Goal: Task Accomplishment & Management: Complete application form

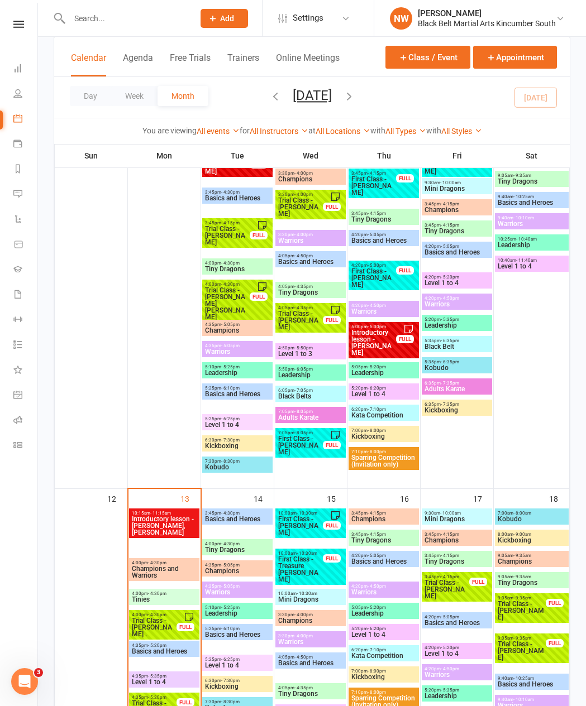
scroll to position [246, 0]
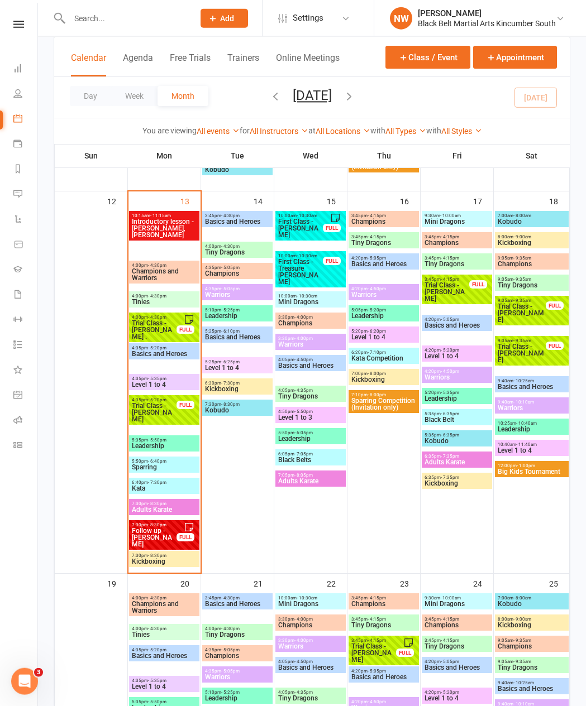
click at [154, 327] on span "Trial Class - [PERSON_NAME] ." at bounding box center [154, 330] width 46 height 20
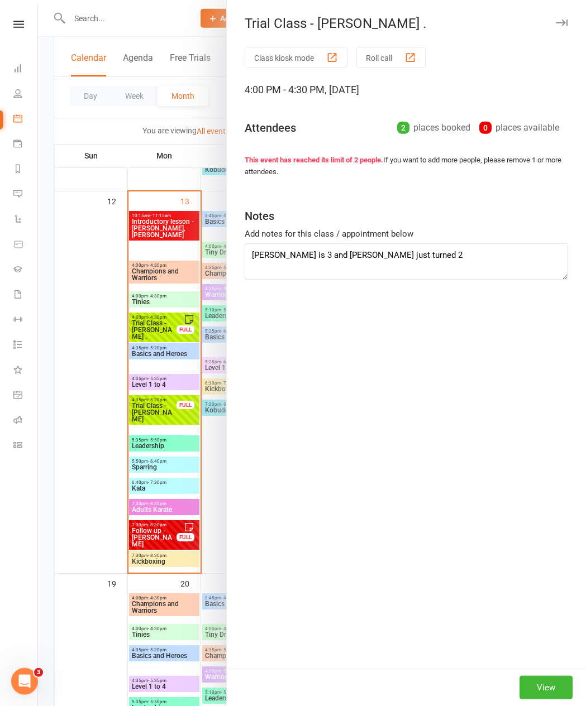
scroll to position [529, 0]
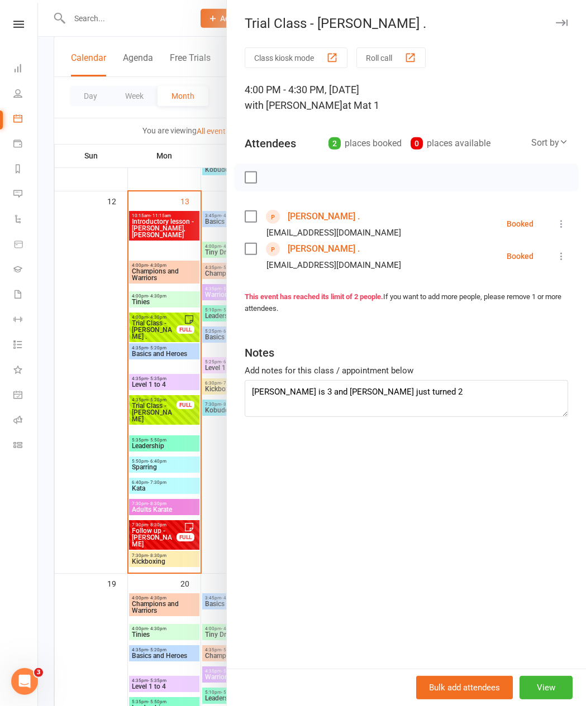
click at [312, 216] on link "[PERSON_NAME] ." at bounding box center [323, 217] width 72 height 18
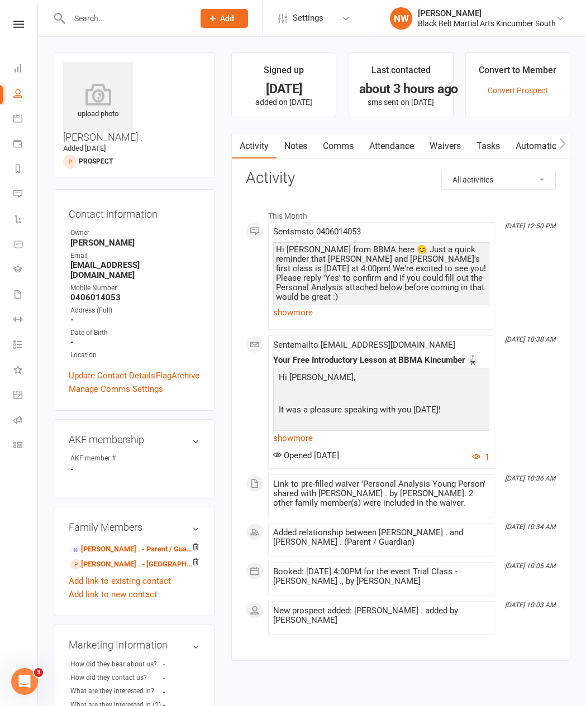
click at [131, 544] on link "[PERSON_NAME] . - Parent / Guardian" at bounding box center [131, 550] width 123 height 12
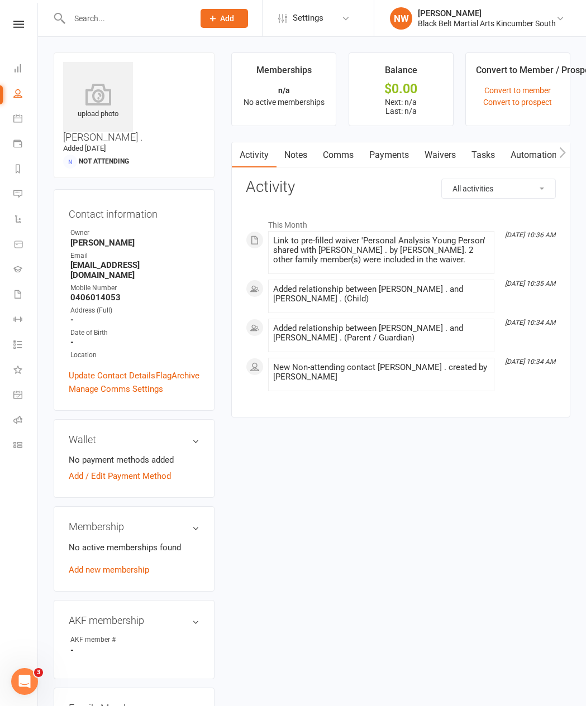
click at [447, 158] on link "Waivers" at bounding box center [439, 155] width 47 height 26
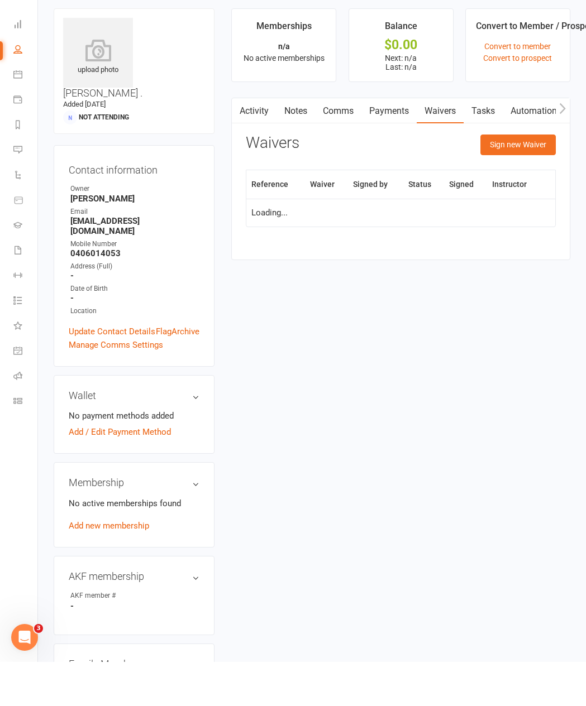
scroll to position [46, 0]
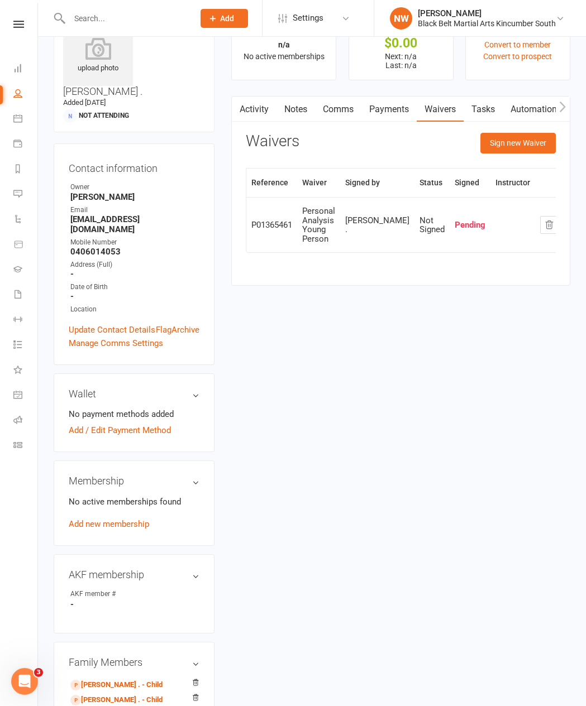
click at [452, 143] on button "Sign new Waiver" at bounding box center [517, 143] width 75 height 20
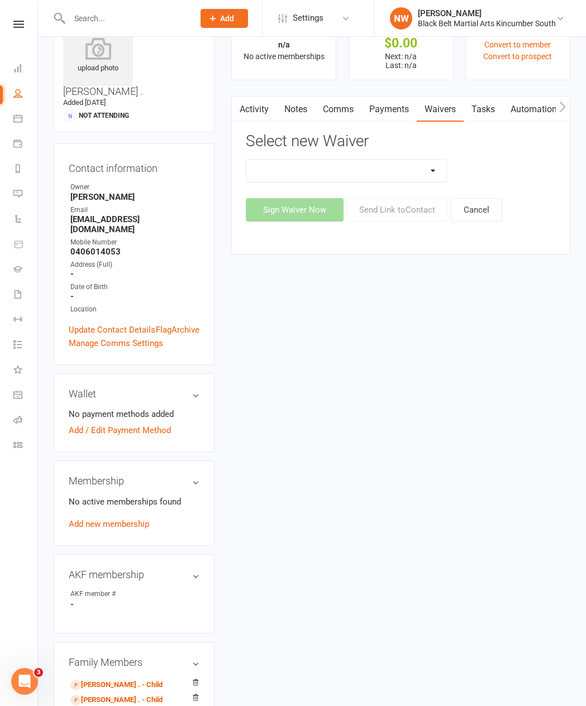
click at [414, 165] on select "Direct Debit Request Festival Enrolment Festival Trial Class Holiday Camp Waive…" at bounding box center [346, 171] width 200 height 22
select select "10335"
click at [314, 206] on button "Sign Waiver Now" at bounding box center [295, 209] width 98 height 23
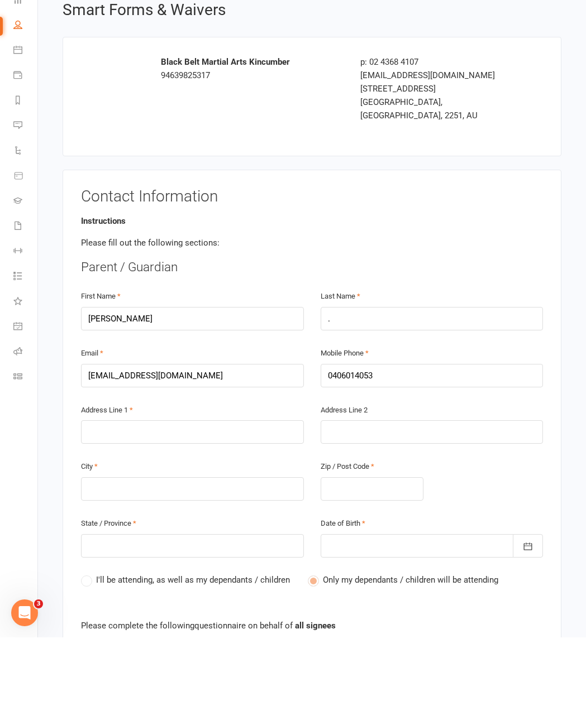
scroll to position [68, 0]
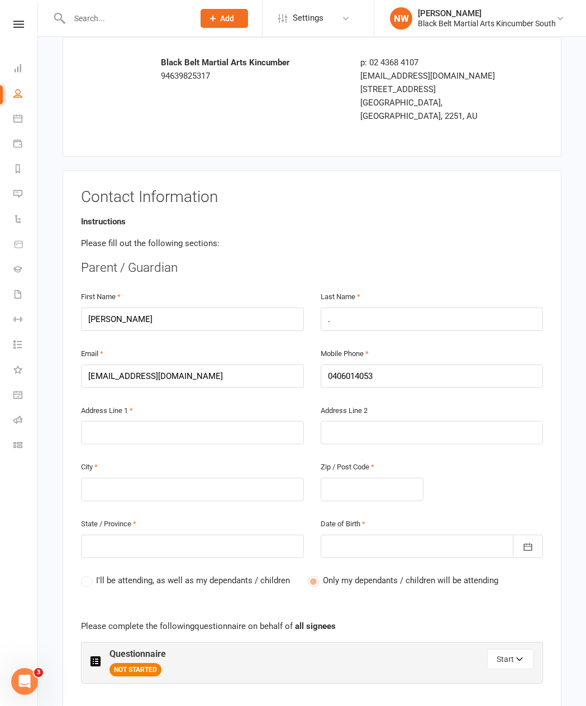
click at [452, 545] on button "Start" at bounding box center [510, 659] width 46 height 20
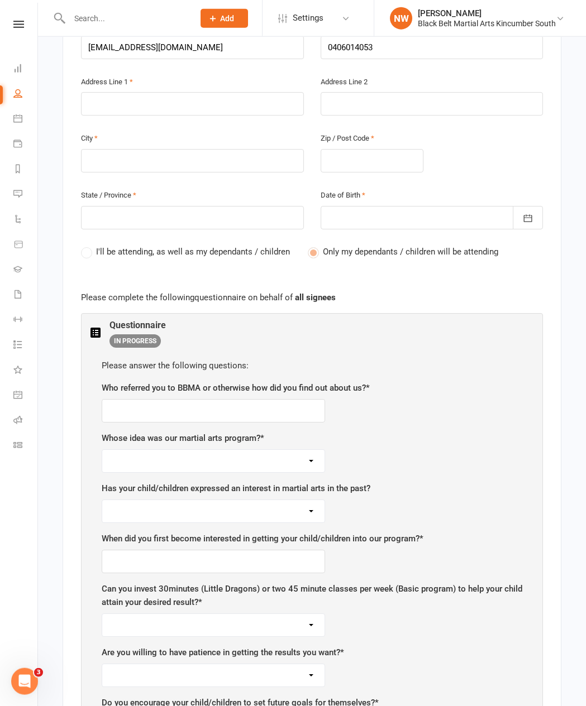
scroll to position [397, 0]
click at [288, 401] on input "text" at bounding box center [213, 410] width 223 height 23
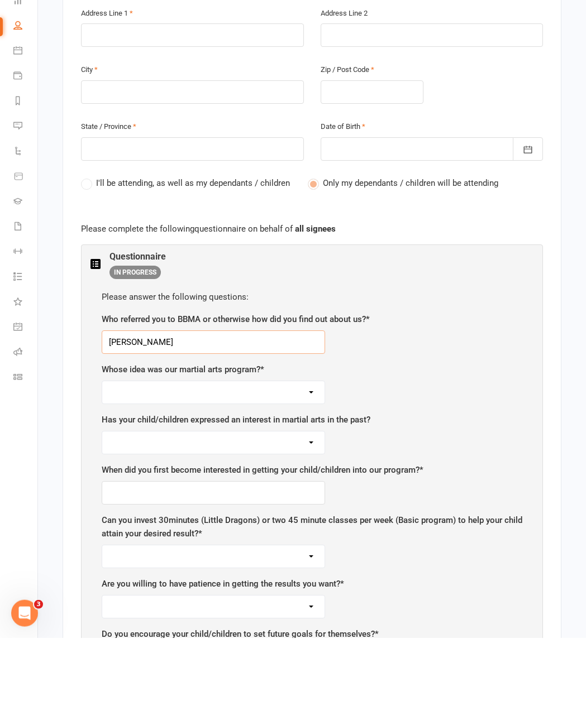
type input "[PERSON_NAME]"
click at [287, 449] on select "Yours Child Both" at bounding box center [213, 460] width 222 height 22
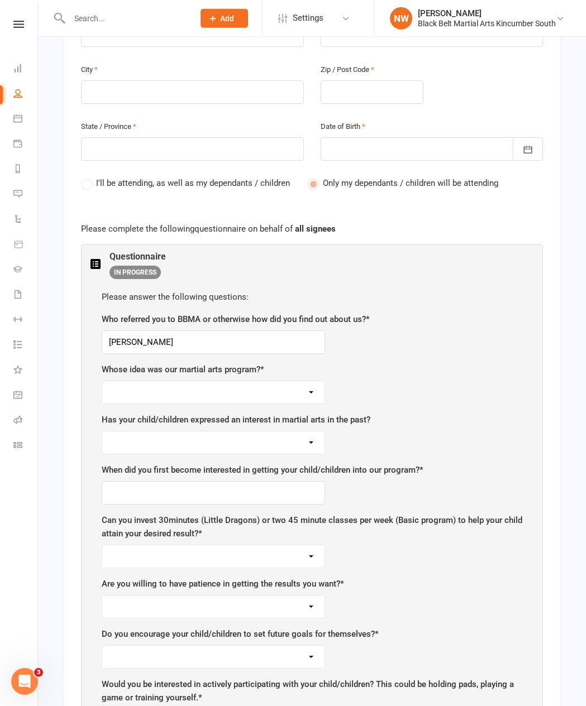
select select "Yours"
click at [304, 437] on select "Yes No" at bounding box center [213, 443] width 222 height 22
select select "No"
click at [280, 481] on input "text" at bounding box center [213, 492] width 223 height 23
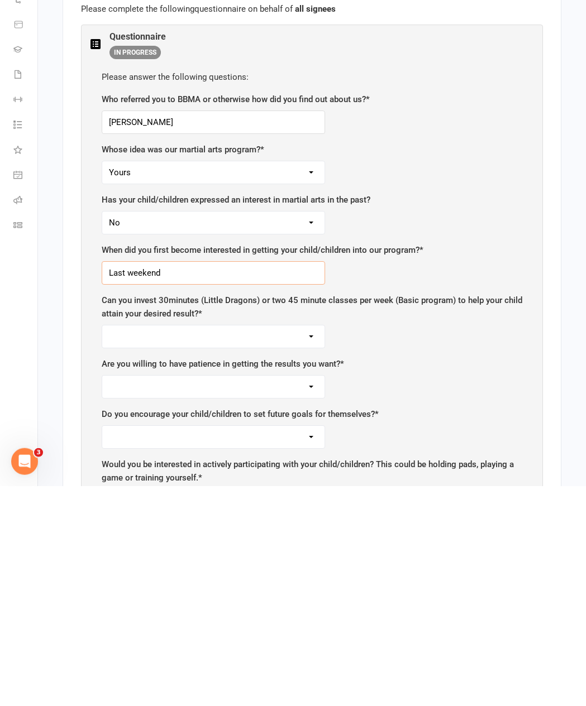
type input "Last weekend"
click at [309, 545] on select "Yes No" at bounding box center [213, 556] width 222 height 22
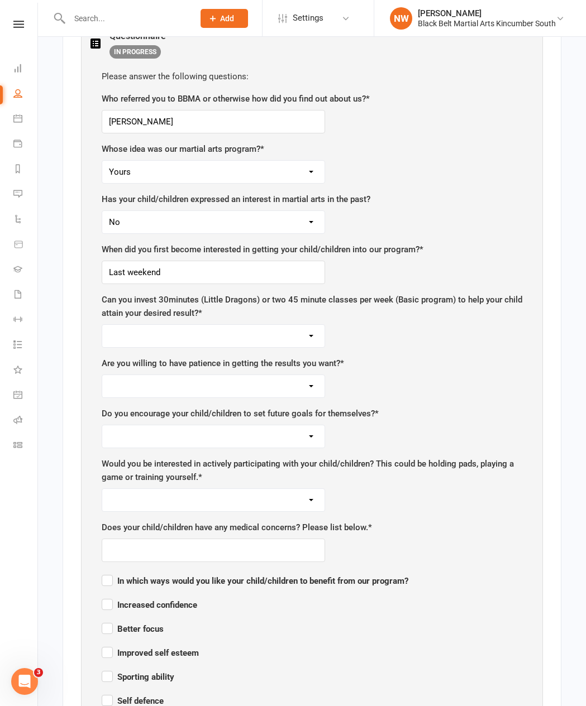
select select "Yes"
click at [311, 375] on select "Yes No" at bounding box center [213, 386] width 222 height 22
select select "Yes"
click at [300, 427] on select "Yes No" at bounding box center [213, 436] width 222 height 22
select select "Yes"
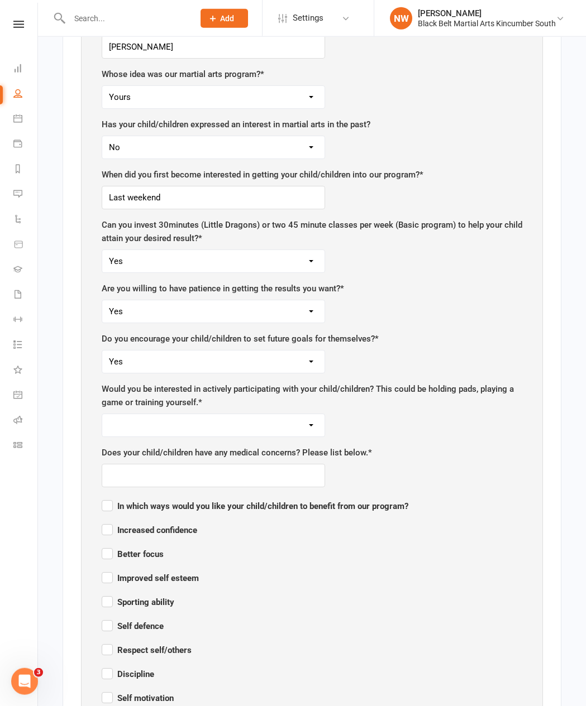
scroll to position [761, 0]
click at [287, 416] on select "Yes No" at bounding box center [213, 425] width 222 height 22
select select "Yes"
click at [295, 463] on input "text" at bounding box center [213, 474] width 223 height 23
type input "No"
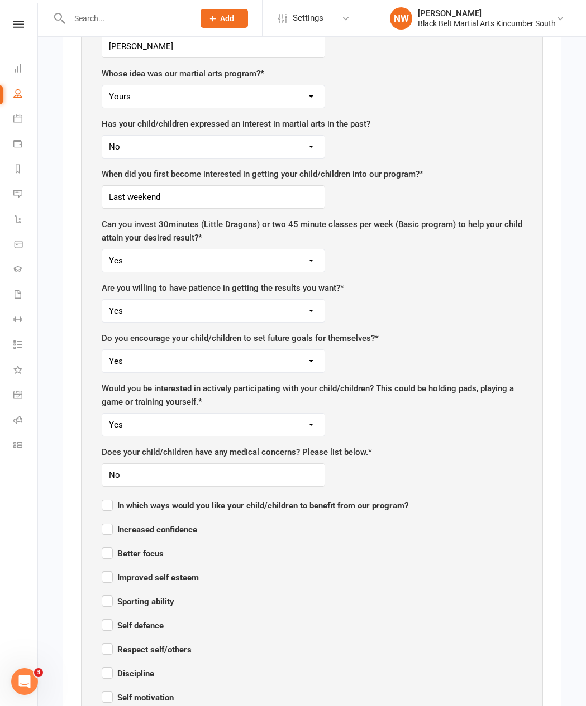
click at [452, 426] on div "Please answer the following questions: Who referred you to BBMA or otherwise ho…" at bounding box center [311, 520] width 443 height 1075
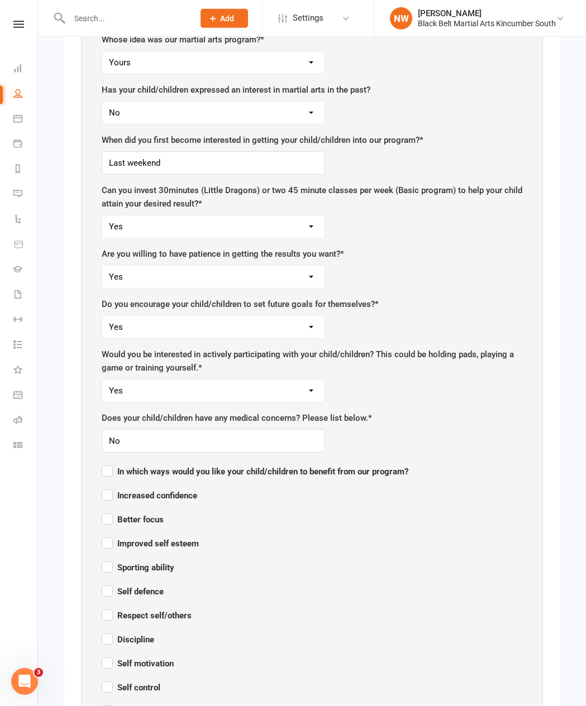
scroll to position [836, 0]
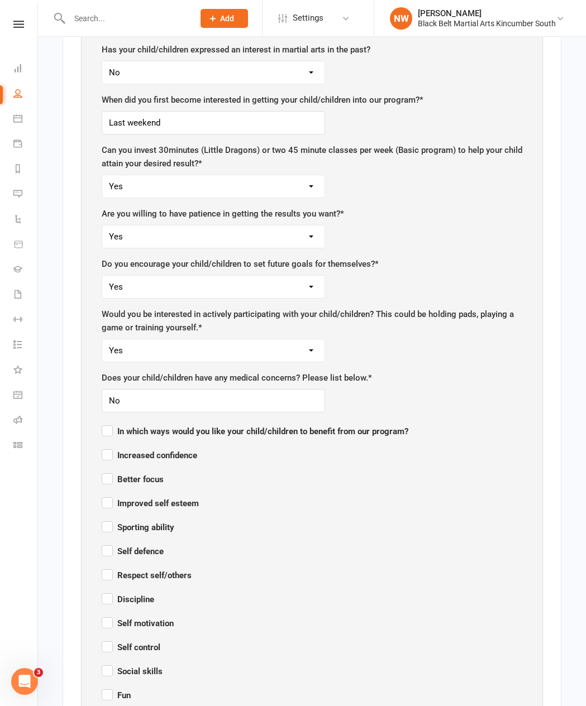
click at [156, 523] on span "Sporting ability" at bounding box center [138, 528] width 73 height 10
click at [156, 517] on input "Sporting ability" at bounding box center [138, 517] width 73 height 0
checkbox input "true"
click at [167, 450] on span "Increased confidence" at bounding box center [149, 455] width 95 height 10
click at [167, 445] on input "Increased confidence" at bounding box center [149, 445] width 95 height 0
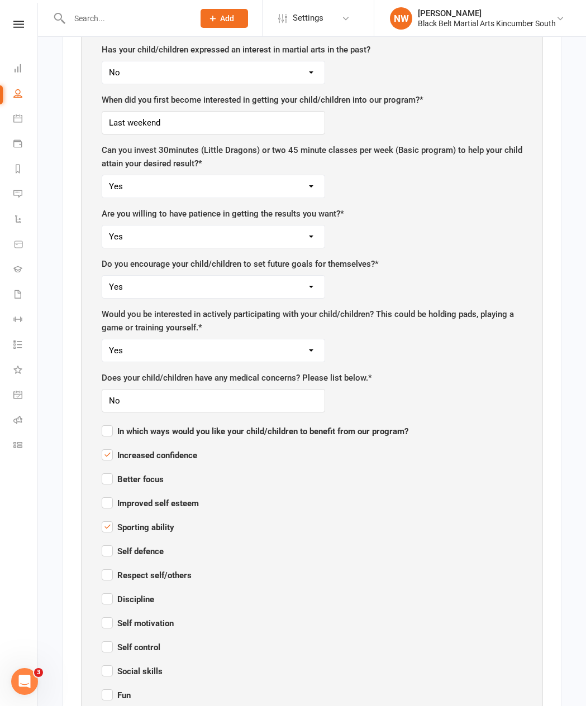
checkbox input "true"
click at [136, 474] on span "Better focus" at bounding box center [133, 479] width 62 height 10
click at [136, 469] on input "Better focus" at bounding box center [133, 469] width 62 height 0
checkbox input "true"
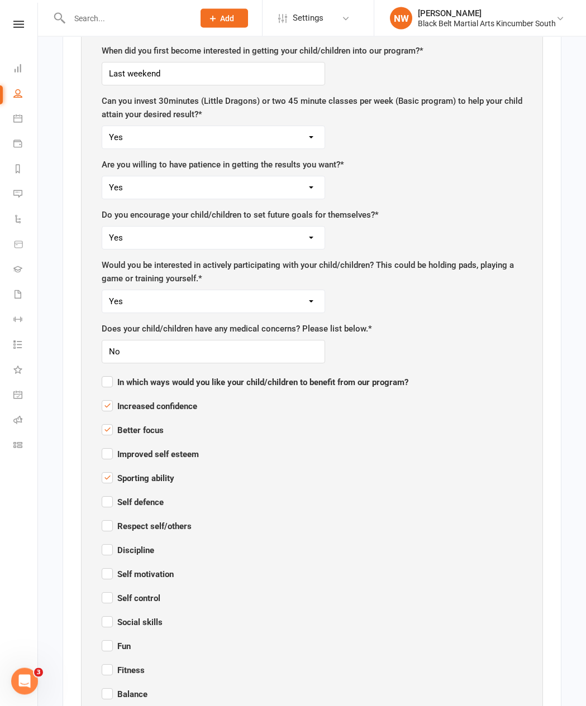
click at [133, 545] on span "Discipline" at bounding box center [128, 551] width 52 height 10
click at [133, 541] on input "Discipline" at bounding box center [128, 541] width 52 height 0
checkbox input "true"
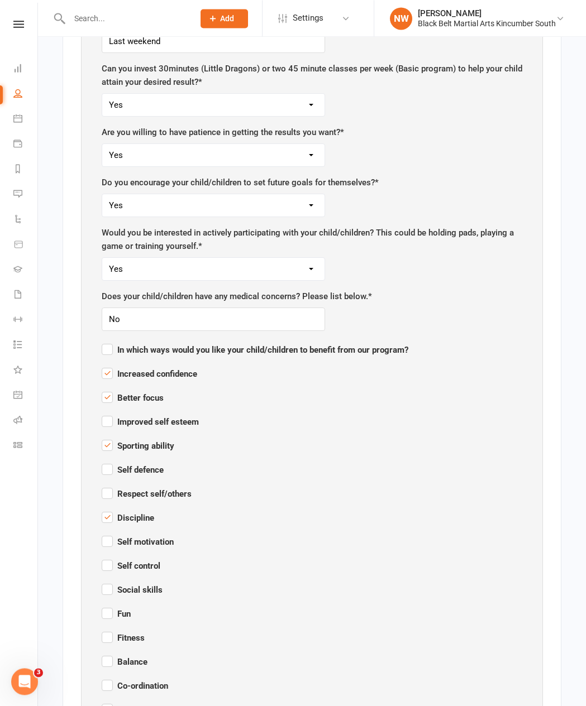
scroll to position [933, 0]
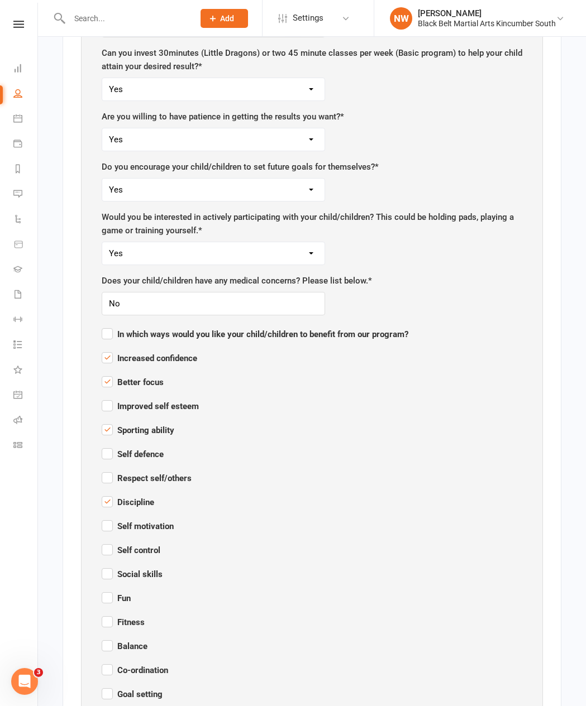
click at [147, 521] on span "Self motivation" at bounding box center [138, 526] width 72 height 10
click at [147, 516] on input "Self motivation" at bounding box center [138, 516] width 72 height 0
checkbox input "true"
click at [149, 545] on span "Self control" at bounding box center [131, 550] width 59 height 10
click at [149, 540] on input "Self control" at bounding box center [131, 540] width 59 height 0
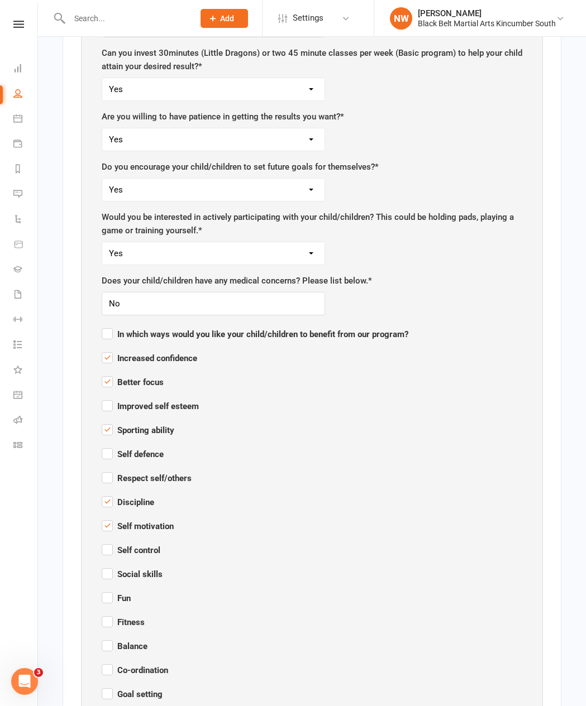
checkbox input "true"
click at [147, 545] on span "Social skills" at bounding box center [132, 572] width 61 height 13
click at [147, 545] on input "Social skills" at bounding box center [132, 564] width 61 height 0
checkbox input "true"
click at [129, 545] on span "Fun" at bounding box center [116, 598] width 29 height 10
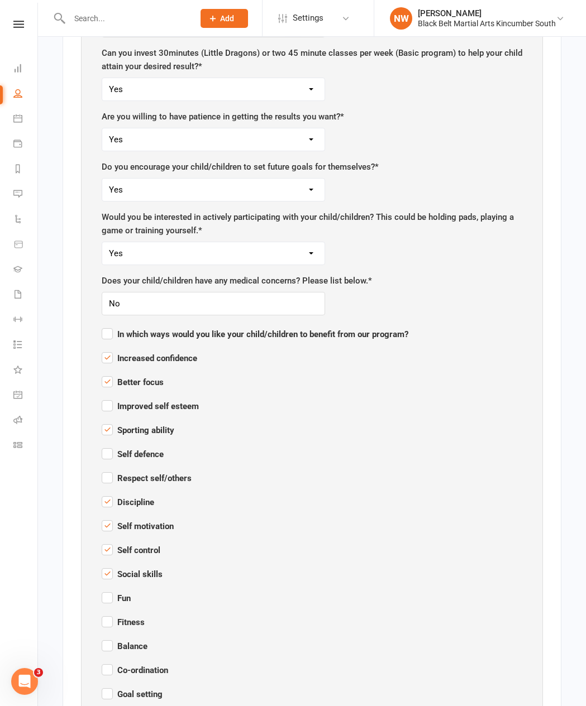
click at [129, 545] on input "Fun" at bounding box center [116, 588] width 29 height 0
checkbox input "true"
click at [131, 545] on span "Fitness" at bounding box center [123, 622] width 43 height 10
click at [131, 545] on input "Fitness" at bounding box center [123, 612] width 43 height 0
checkbox input "true"
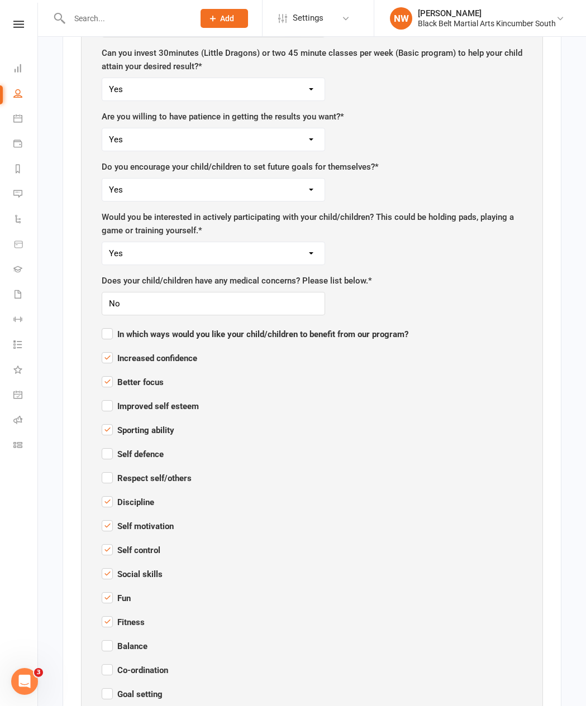
click at [140, 545] on span "Balance" at bounding box center [125, 646] width 46 height 10
click at [140, 545] on input "Balance" at bounding box center [125, 636] width 46 height 0
checkbox input "true"
click at [139, 545] on span "Co-ordination" at bounding box center [135, 670] width 66 height 10
click at [139, 545] on input "Co-ordination" at bounding box center [135, 660] width 66 height 0
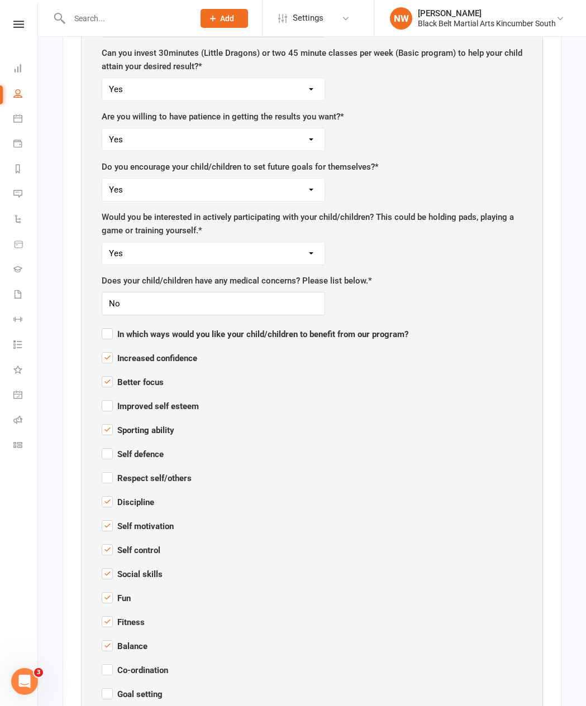
checkbox input "true"
click at [142, 545] on span "Goal setting" at bounding box center [132, 694] width 61 height 10
click at [142, 545] on input "Goal setting" at bounding box center [132, 684] width 61 height 0
checkbox input "true"
click at [148, 545] on span "Leadership ability" at bounding box center [143, 716] width 82 height 13
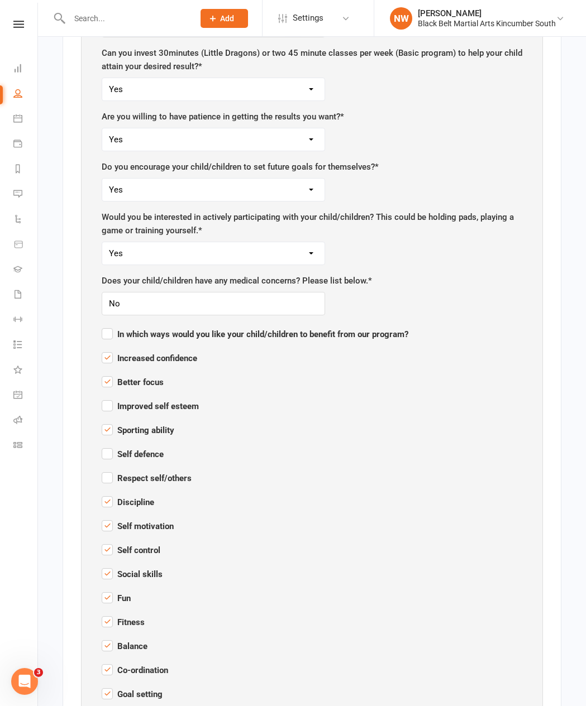
click at [148, 545] on input "Leadership ability" at bounding box center [143, 708] width 82 height 0
checkbox input "true"
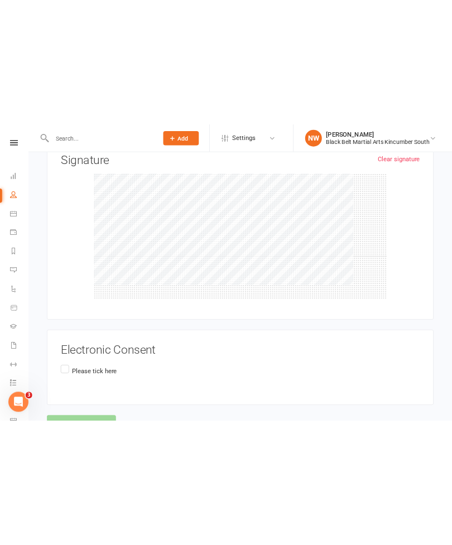
scroll to position [2759, 0]
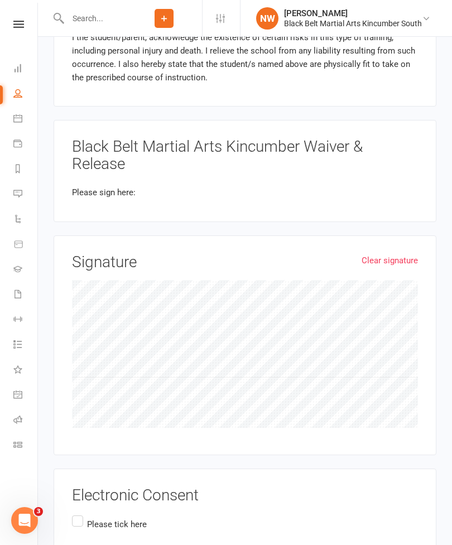
click at [76, 514] on label "Please tick here" at bounding box center [109, 525] width 75 height 22
click at [76, 514] on input "Please tick here" at bounding box center [75, 514] width 7 height 0
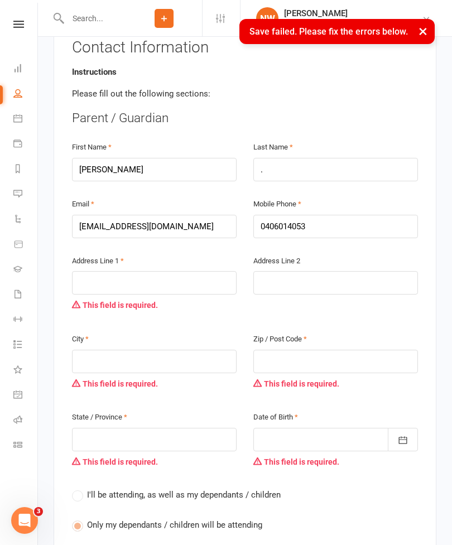
scroll to position [244, 0]
click at [174, 272] on input "text" at bounding box center [154, 283] width 165 height 23
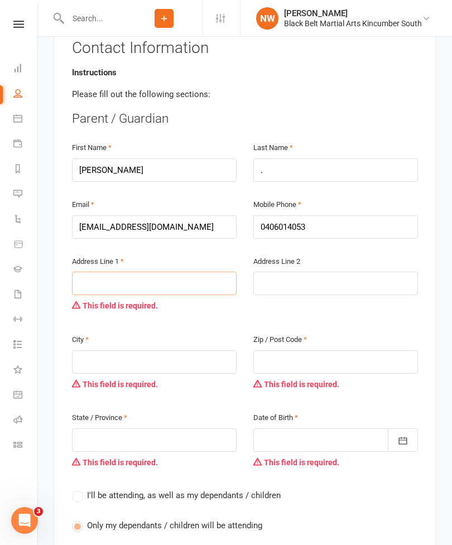
type input "7"
type input "78"
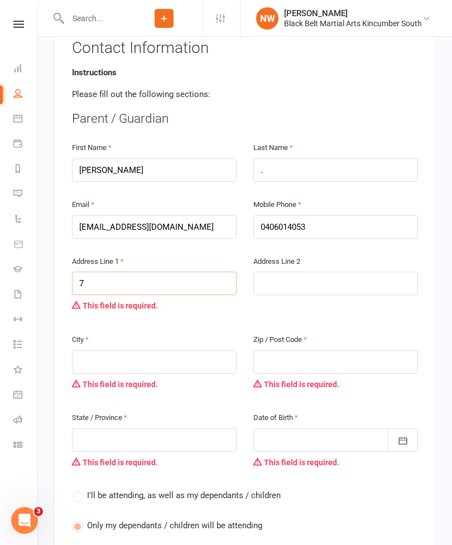
type input "78"
type input "78 r"
type input "78 re"
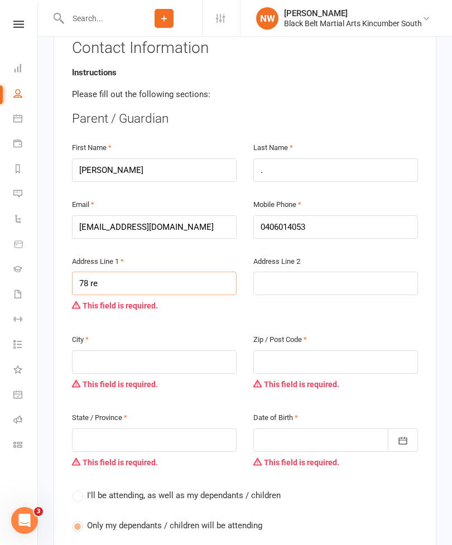
type input "78 re"
type input "78 reg"
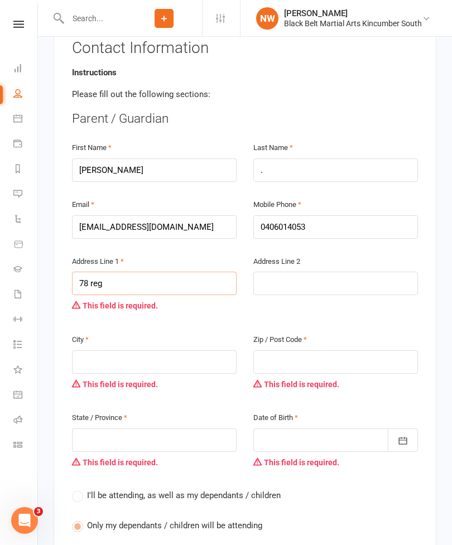
type input "78 regi"
type input "78 regin"
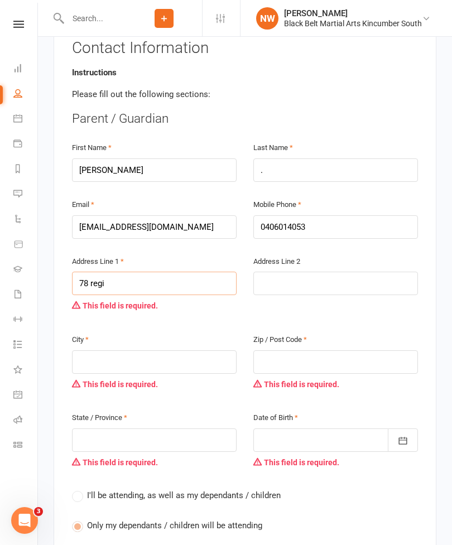
type input "78 regin"
type input "78 [PERSON_NAME]"
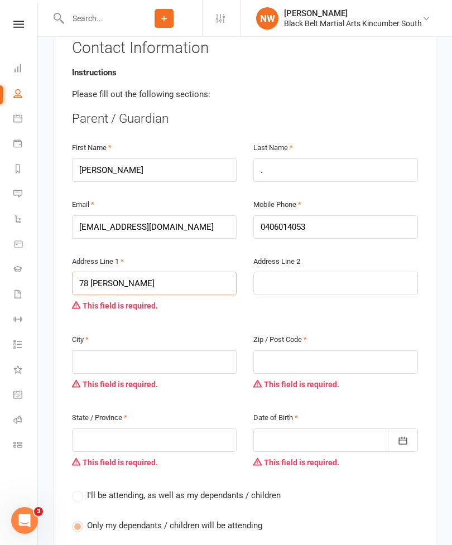
type input "78 [PERSON_NAME]"
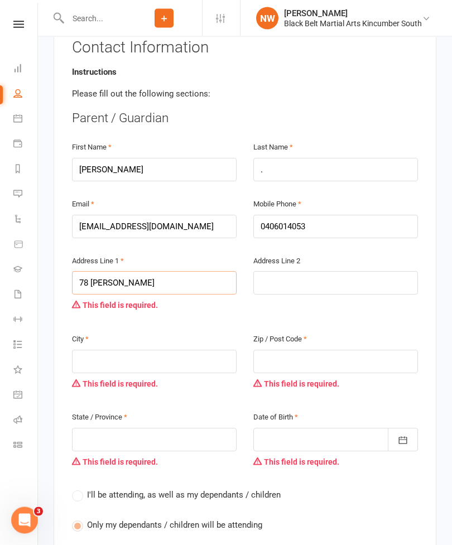
type input "78 [PERSON_NAME]"
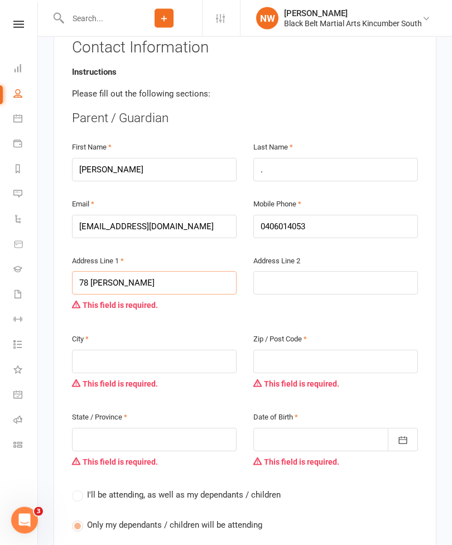
type input "78 [PERSON_NAME]"
type input "78 [PERSON_NAME] dr"
type input "78 [PERSON_NAME]"
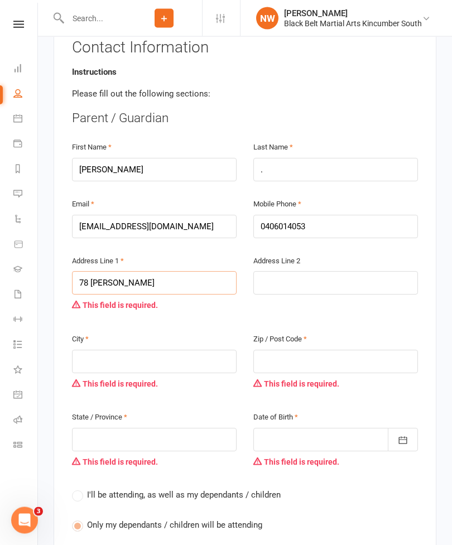
type input "78 [PERSON_NAME]"
type input "78 [PERSON_NAME] driv"
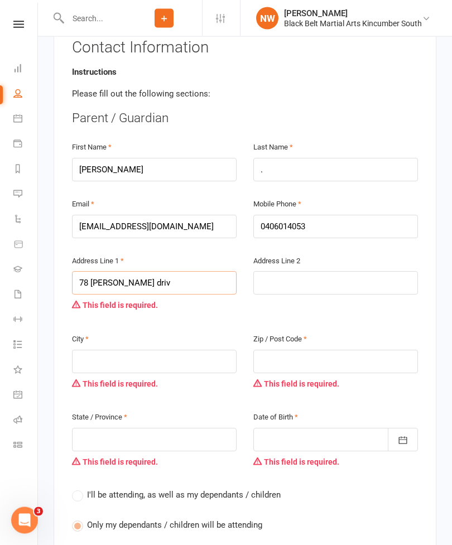
type input "[STREET_ADDRESS][PERSON_NAME]"
click at [170, 351] on input "text" at bounding box center [154, 362] width 165 height 23
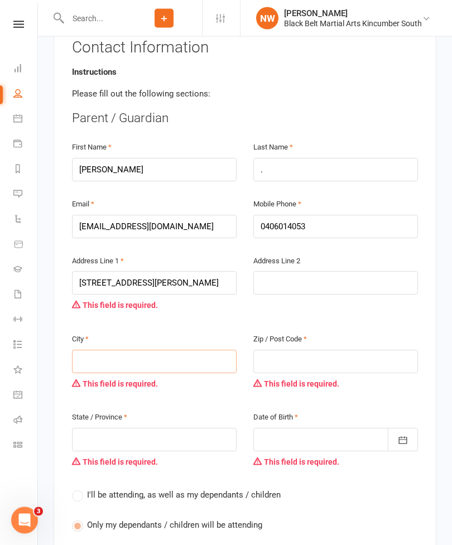
type input "T"
type input "Te"
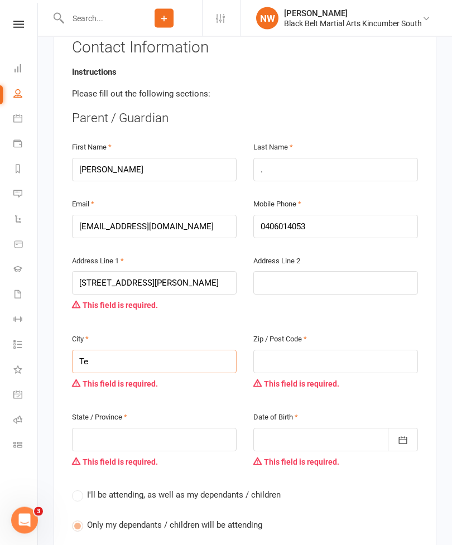
type input "Te"
type input "Ter"
type input "Terr"
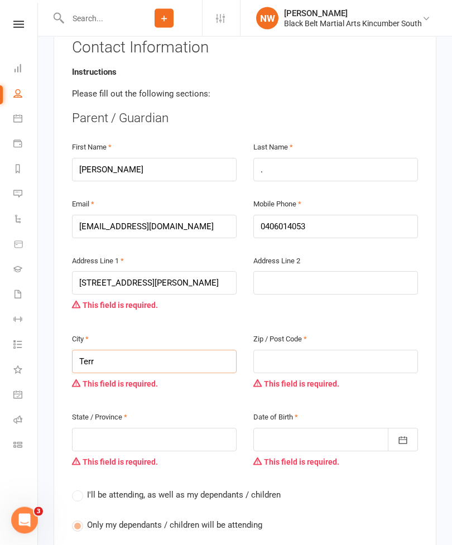
type input "Terr"
type input "[PERSON_NAME]"
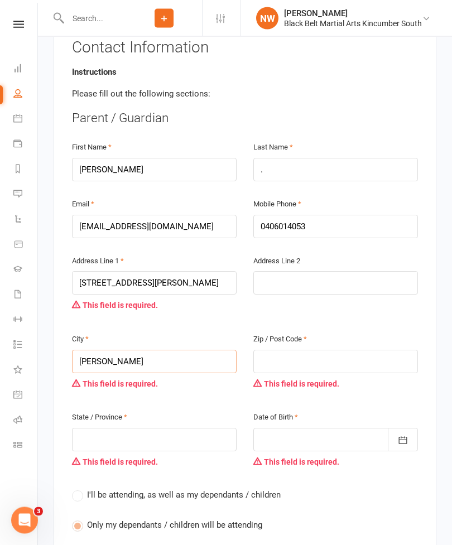
type input "Terrig"
type input "Terriga"
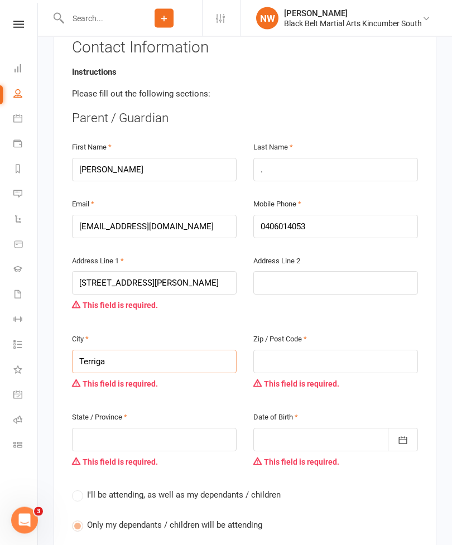
type input "Terriga"
type input "Terrigal"
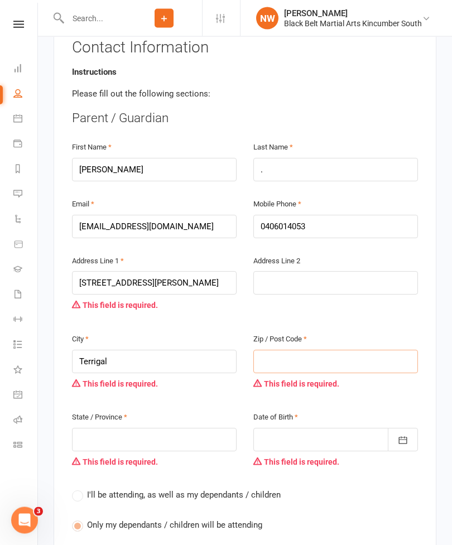
click at [365, 351] on input "text" at bounding box center [335, 362] width 165 height 23
type input "2"
type input "22"
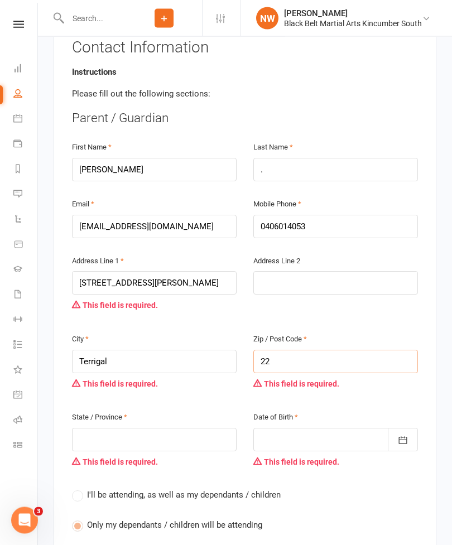
type input "22"
type input "226"
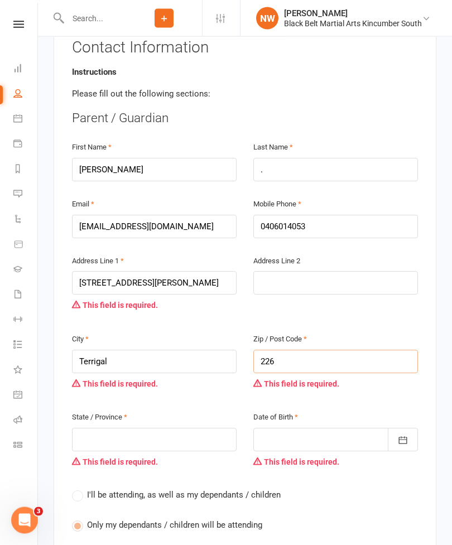
type input "2260"
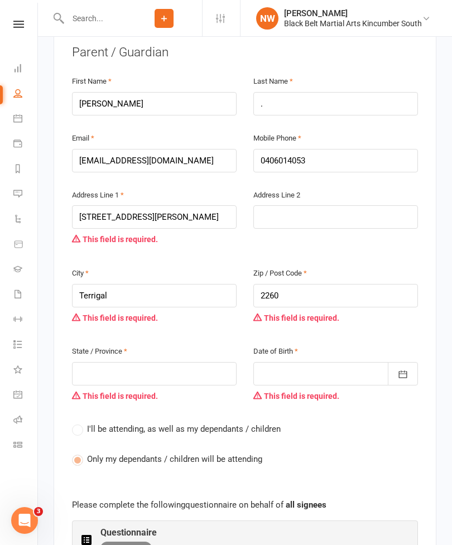
scroll to position [379, 0]
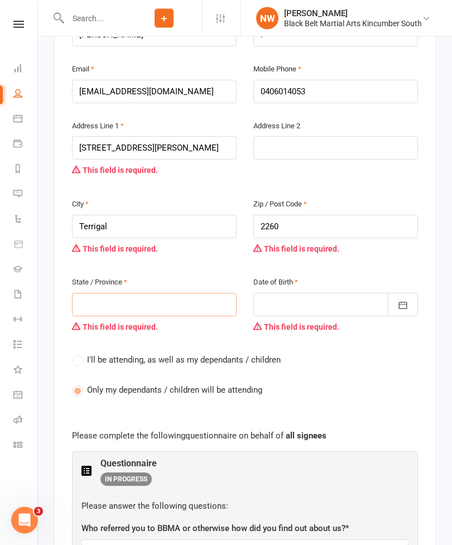
click at [143, 294] on input "text" at bounding box center [154, 305] width 165 height 23
click at [400, 354] on div "I'll be attending, as well as my dependants / children Only my dependants / chi…" at bounding box center [245, 384] width 346 height 60
click at [172, 294] on input "text" at bounding box center [154, 305] width 165 height 23
type input "N"
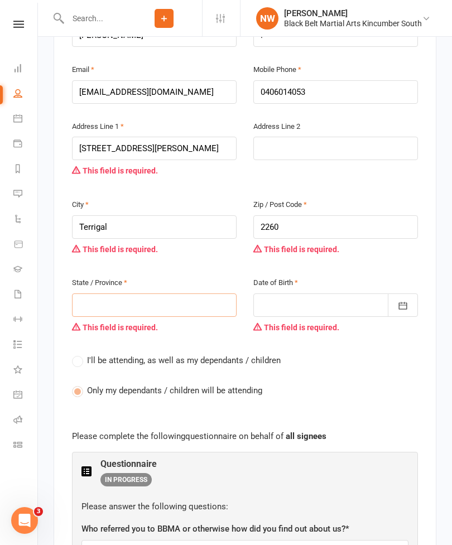
type input "N"
type input "Ns"
type input "Nsw"
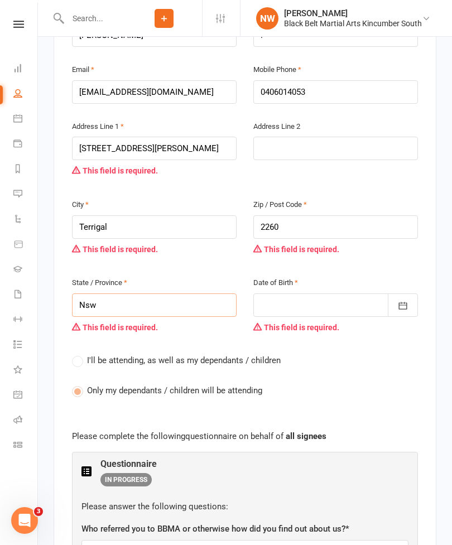
type input "Nsw"
click at [353, 354] on div "I'll be attending, as well as my dependants / children Only my dependants / chi…" at bounding box center [245, 384] width 346 height 60
click at [351, 294] on div at bounding box center [335, 305] width 165 height 23
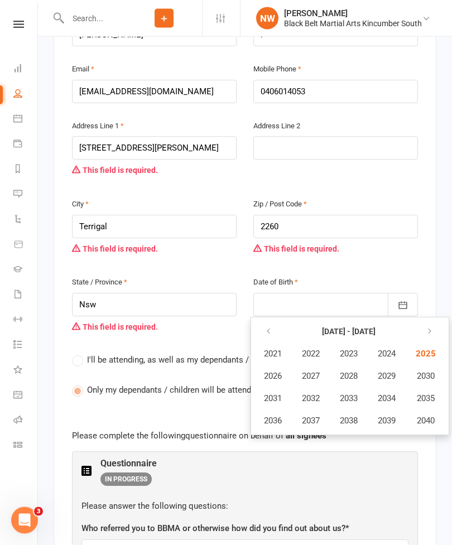
scroll to position [380, 0]
click at [315, 349] on span "2022" at bounding box center [311, 354] width 18 height 10
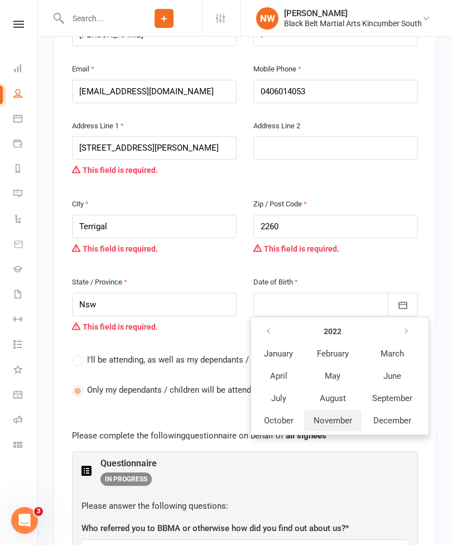
click at [333, 416] on span "November" at bounding box center [333, 421] width 39 height 10
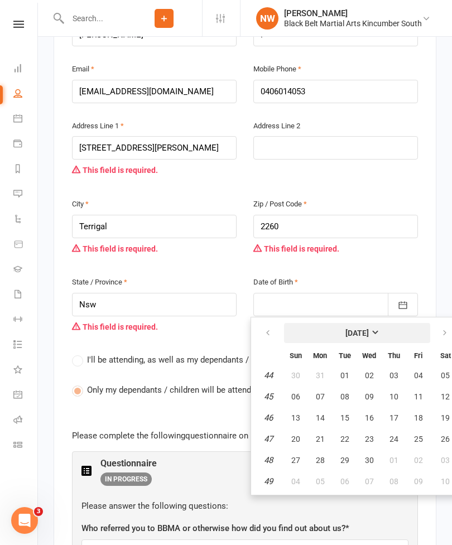
click at [369, 329] on strong "[DATE]" at bounding box center [357, 333] width 23 height 9
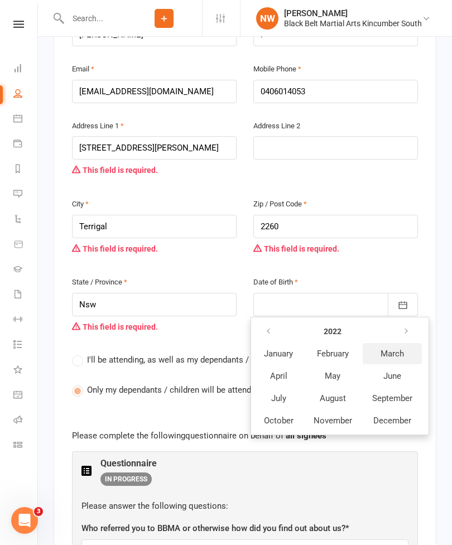
click at [389, 349] on span "March" at bounding box center [392, 354] width 23 height 10
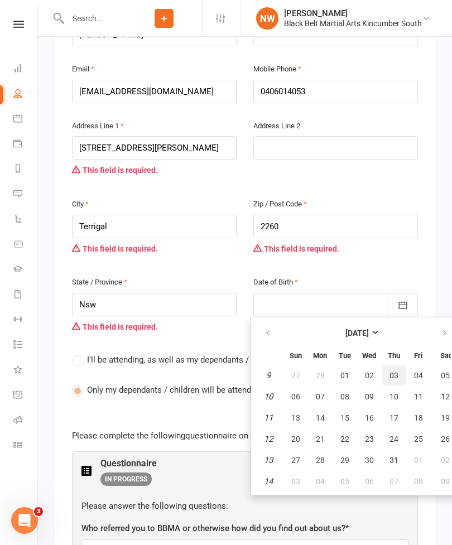
click at [395, 371] on span "03" at bounding box center [394, 375] width 9 height 9
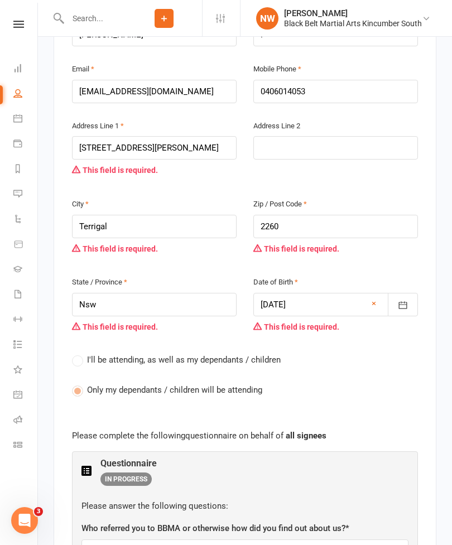
click at [349, 293] on div at bounding box center [335, 304] width 165 height 23
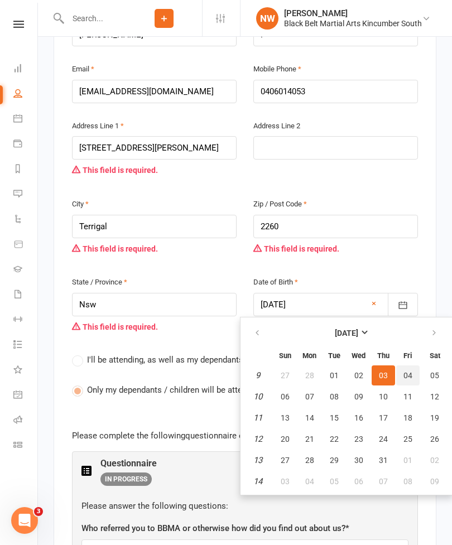
click at [406, 371] on span "04" at bounding box center [408, 375] width 9 height 9
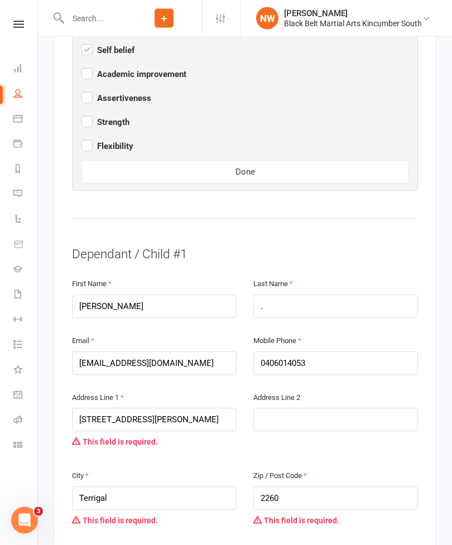
scroll to position [1743, 0]
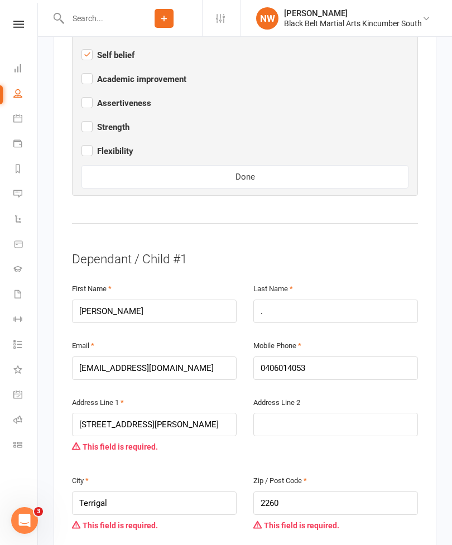
click at [306, 165] on button "Done" at bounding box center [245, 176] width 327 height 23
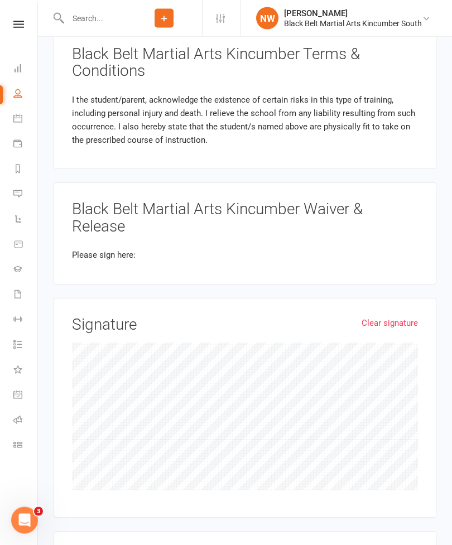
scroll to position [1926, 0]
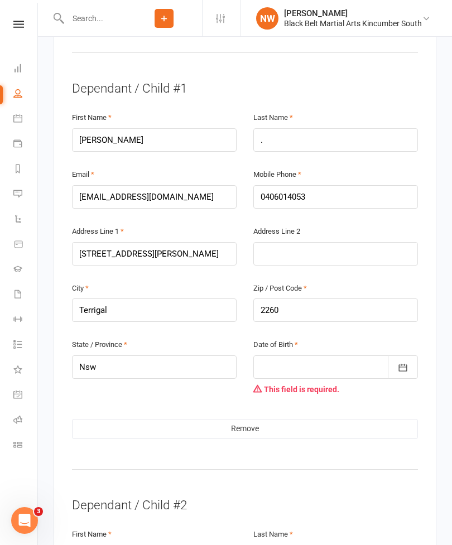
scroll to position [799, 0]
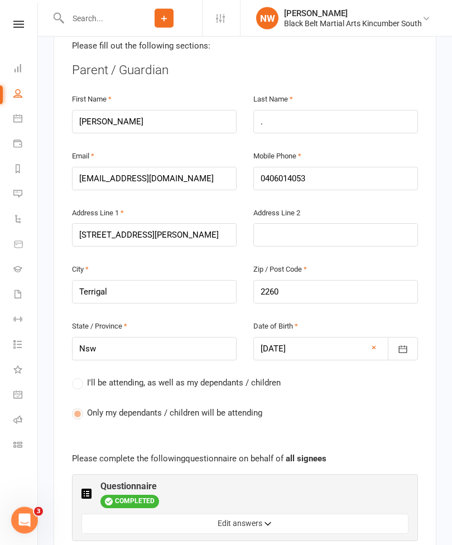
click at [342, 338] on div at bounding box center [335, 349] width 165 height 23
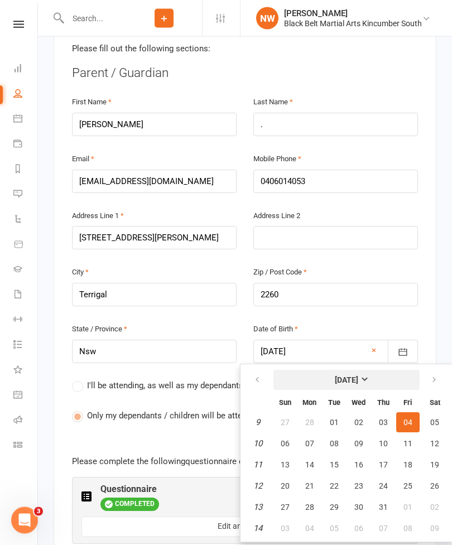
click at [368, 371] on button "[DATE]" at bounding box center [347, 381] width 146 height 20
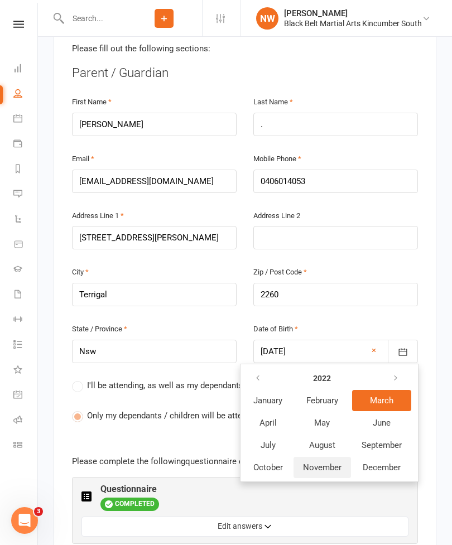
click at [327, 463] on span "November" at bounding box center [322, 468] width 39 height 10
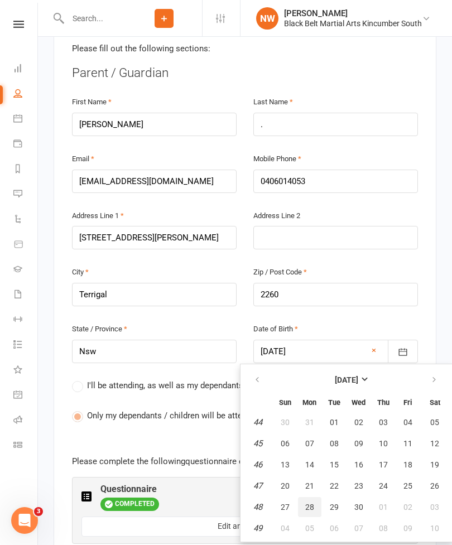
click at [310, 503] on span "28" at bounding box center [309, 507] width 9 height 9
type input "[DATE]"
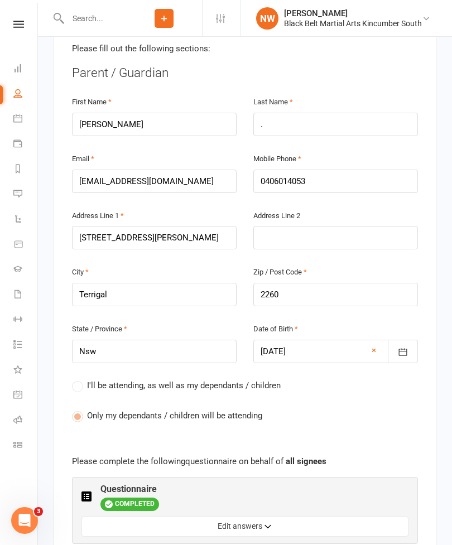
click at [403, 348] on icon "button" at bounding box center [403, 351] width 8 height 7
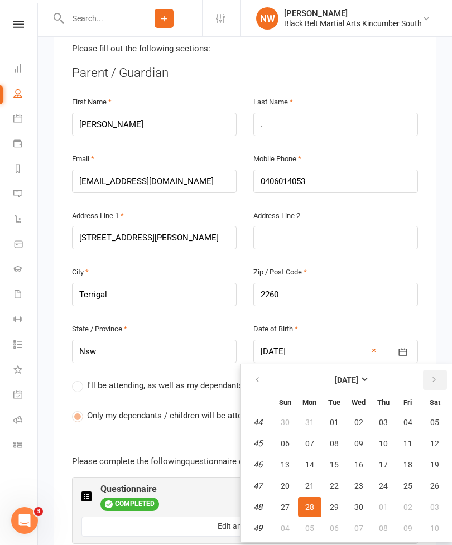
click at [434, 376] on icon "button" at bounding box center [434, 380] width 8 height 9
click at [261, 370] on button "button" at bounding box center [258, 380] width 24 height 20
click at [311, 503] on span "28" at bounding box center [309, 507] width 9 height 9
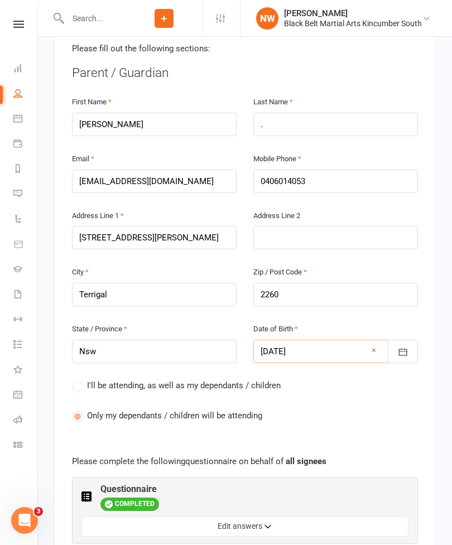
scroll to position [289, 0]
click at [333, 341] on div at bounding box center [335, 352] width 165 height 23
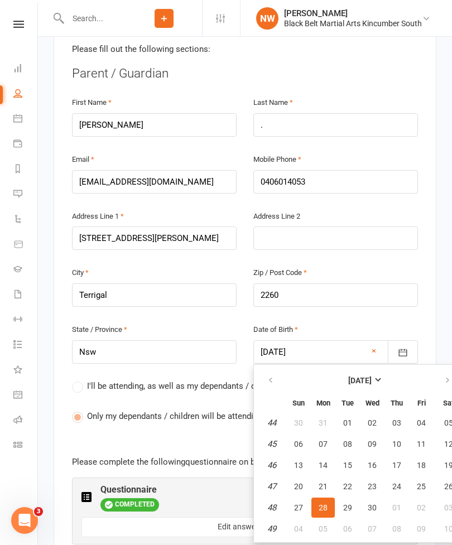
scroll to position [384, 0]
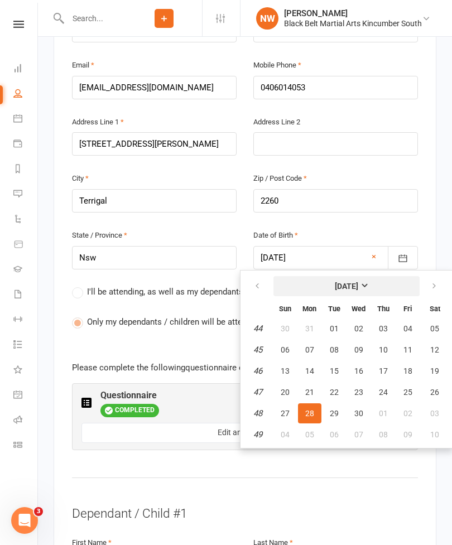
click at [375, 276] on button "[DATE]" at bounding box center [347, 286] width 146 height 20
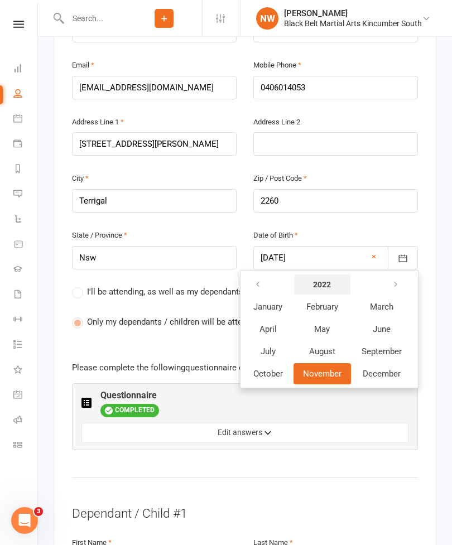
click at [320, 280] on strong "2022" at bounding box center [322, 284] width 18 height 9
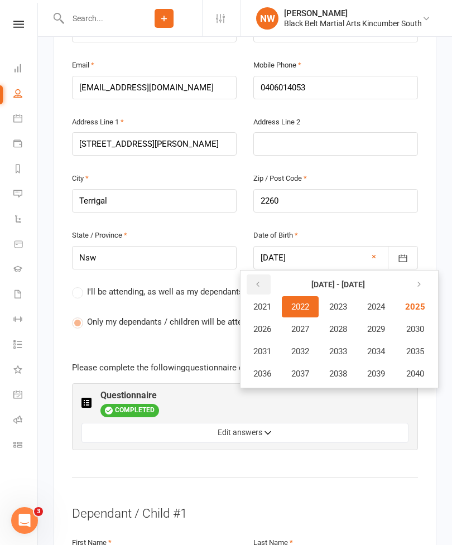
click at [267, 275] on button "button" at bounding box center [259, 285] width 24 height 20
click at [270, 275] on button "button" at bounding box center [259, 285] width 24 height 20
click at [263, 275] on button "button" at bounding box center [259, 285] width 24 height 20
click at [262, 275] on button "button" at bounding box center [259, 285] width 24 height 20
click at [260, 280] on icon "button" at bounding box center [258, 284] width 8 height 9
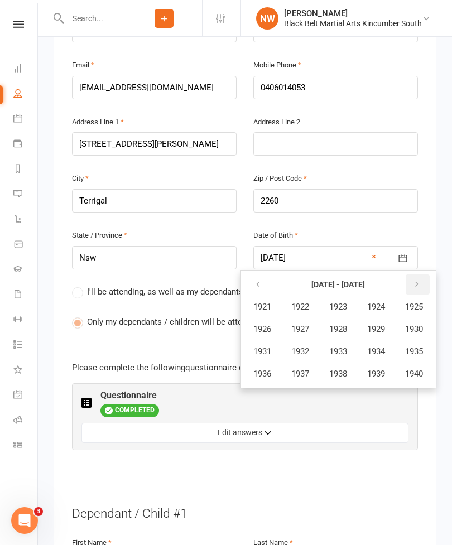
click at [415, 275] on button "button" at bounding box center [418, 285] width 24 height 20
click at [416, 275] on button "button" at bounding box center [418, 285] width 24 height 20
click at [420, 275] on button "button" at bounding box center [418, 285] width 24 height 20
click at [306, 347] on span "1992" at bounding box center [300, 352] width 18 height 10
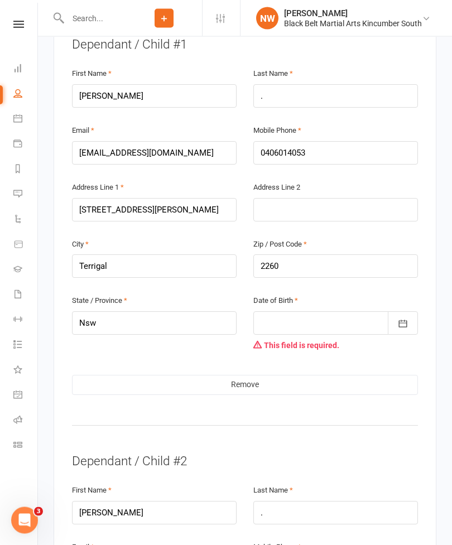
scroll to position [853, 0]
click at [404, 318] on icon "button" at bounding box center [402, 323] width 11 height 11
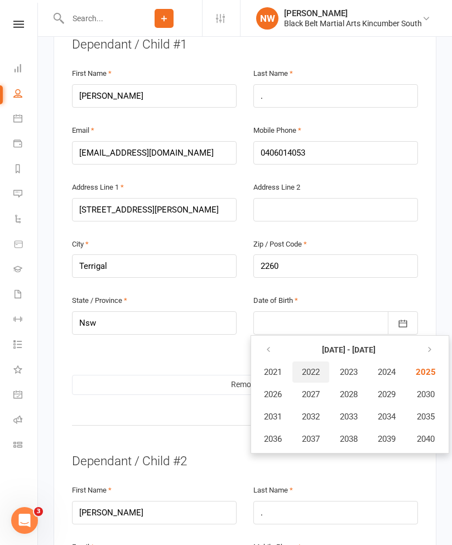
click at [313, 367] on span "2022" at bounding box center [311, 372] width 18 height 10
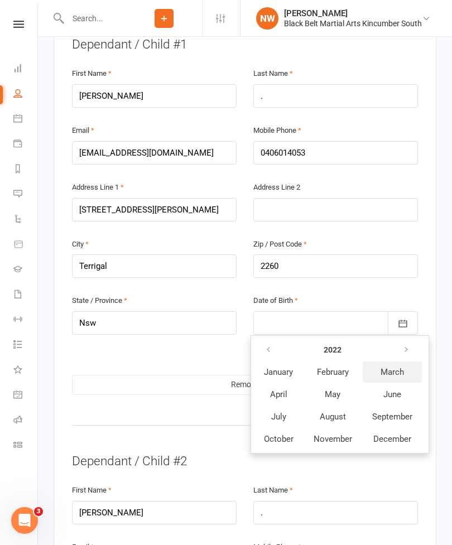
click at [394, 367] on span "March" at bounding box center [392, 372] width 23 height 10
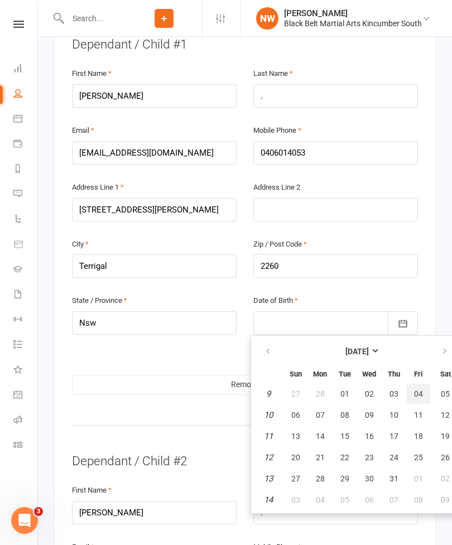
click at [417, 390] on span "04" at bounding box center [418, 394] width 9 height 9
type input "[DATE]"
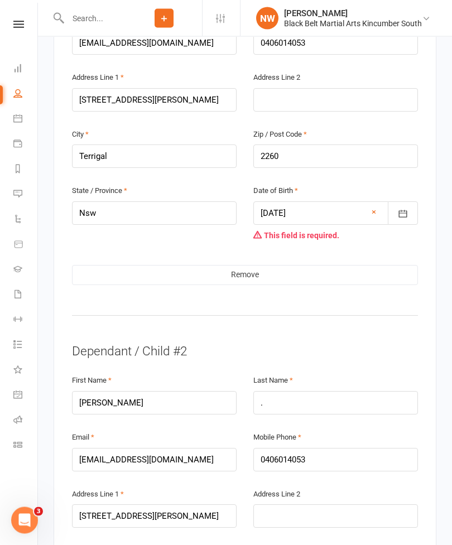
scroll to position [971, 0]
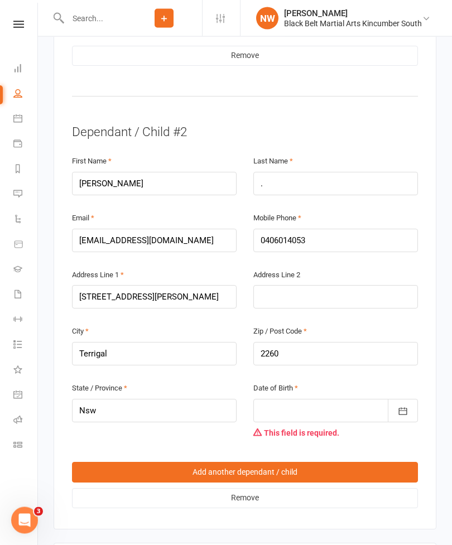
click at [400, 406] on icon "button" at bounding box center [402, 411] width 11 height 11
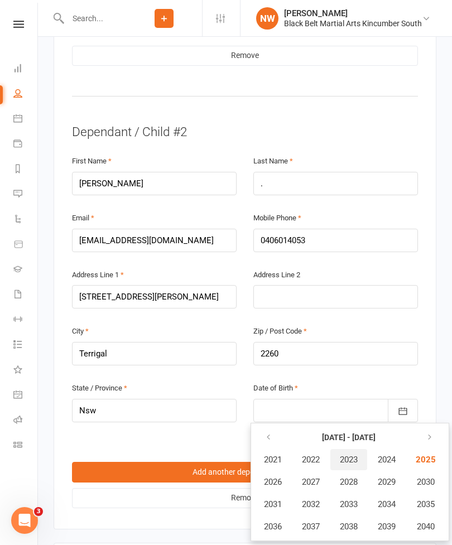
click at [351, 449] on button "2023" at bounding box center [348, 459] width 37 height 21
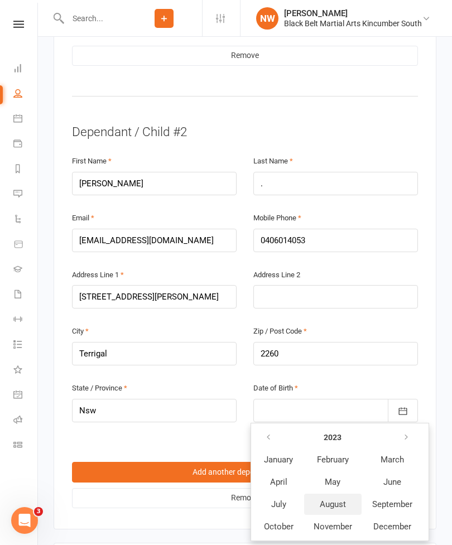
click at [340, 500] on span "August" at bounding box center [333, 505] width 26 height 10
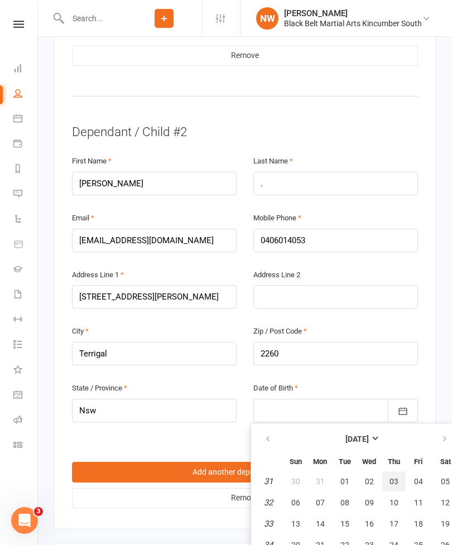
click at [394, 477] on span "03" at bounding box center [394, 481] width 9 height 9
type input "[DATE]"
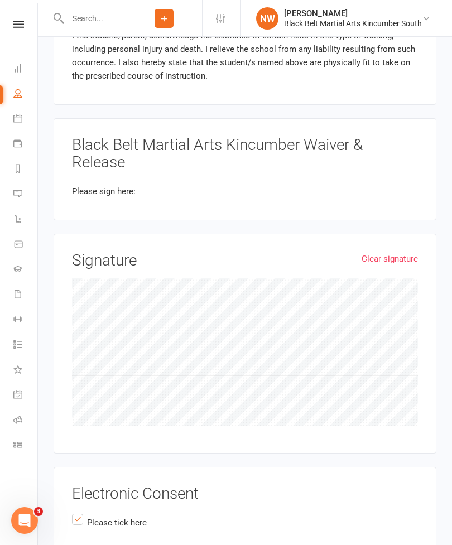
scroll to position [1777, 0]
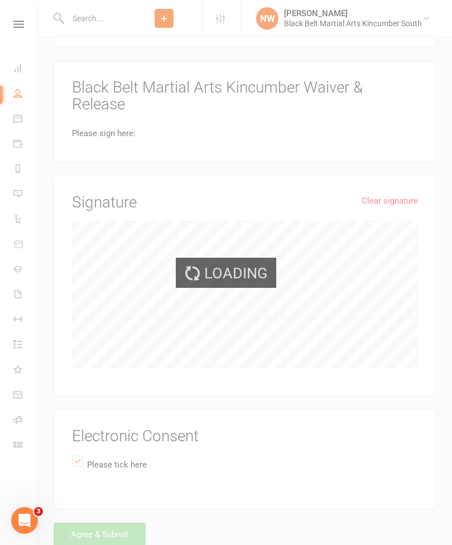
scroll to position [1735, 0]
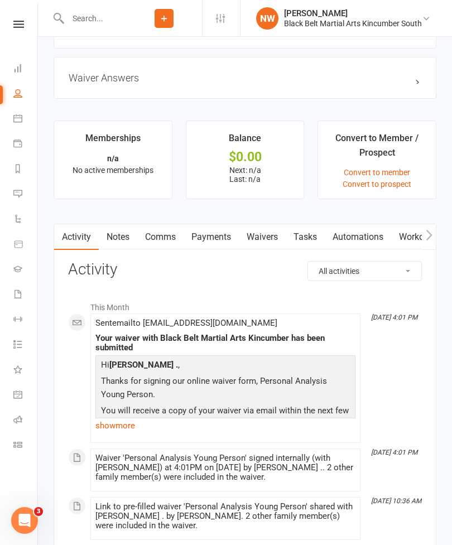
scroll to position [866, 0]
